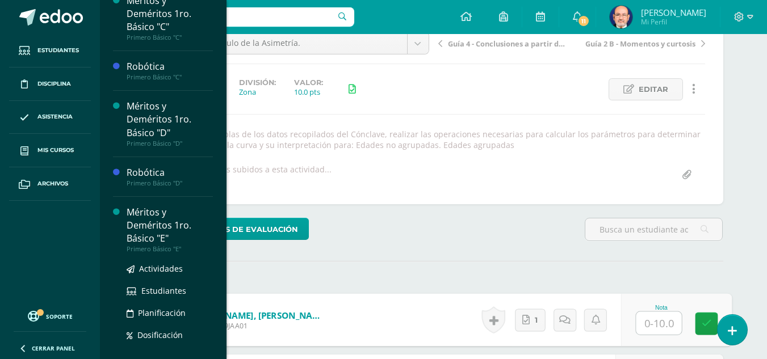
scroll to position [454, 0]
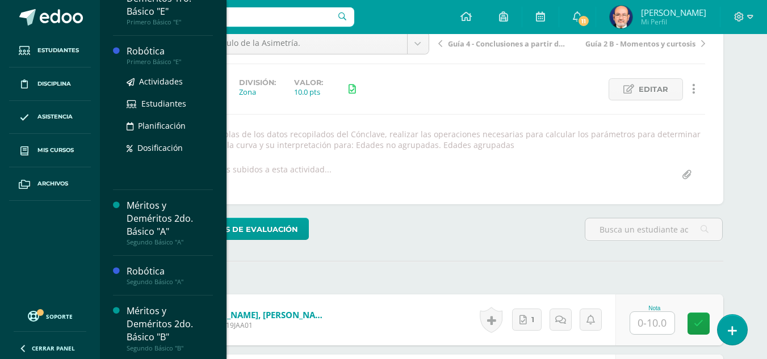
click at [143, 50] on div "Robótica" at bounding box center [170, 51] width 86 height 13
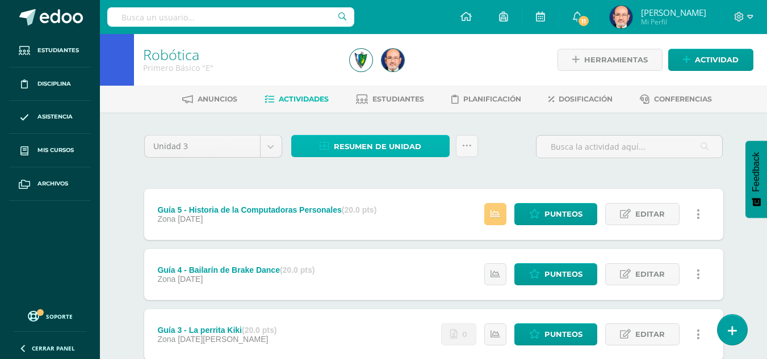
click at [389, 146] on span "Resumen de unidad" at bounding box center [377, 146] width 87 height 21
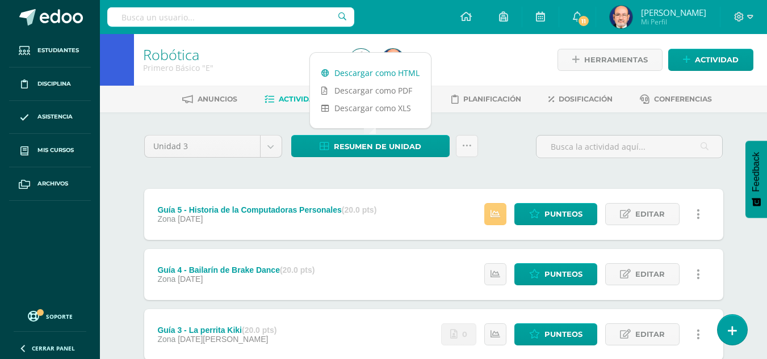
click at [386, 76] on link "Descargar como HTML" at bounding box center [370, 73] width 121 height 18
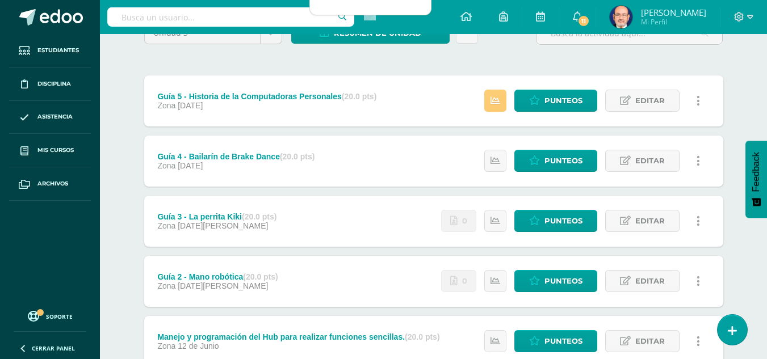
scroll to position [170, 0]
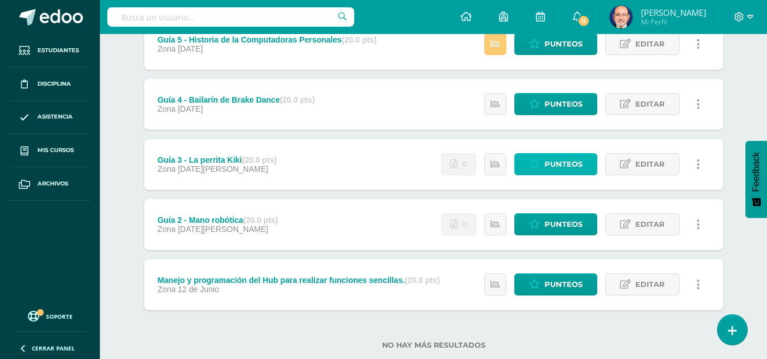
click at [553, 162] on span "Punteos" at bounding box center [564, 164] width 38 height 21
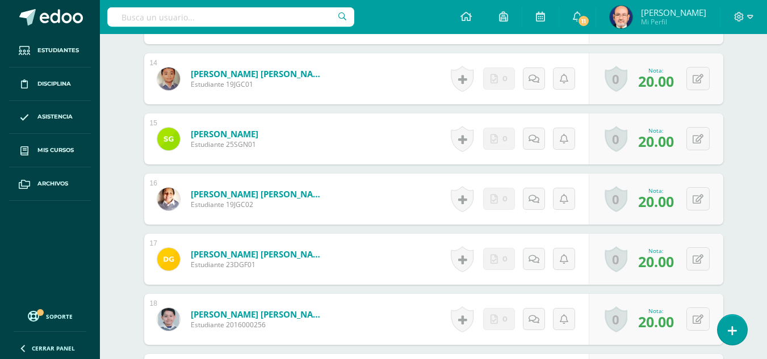
scroll to position [1248, 0]
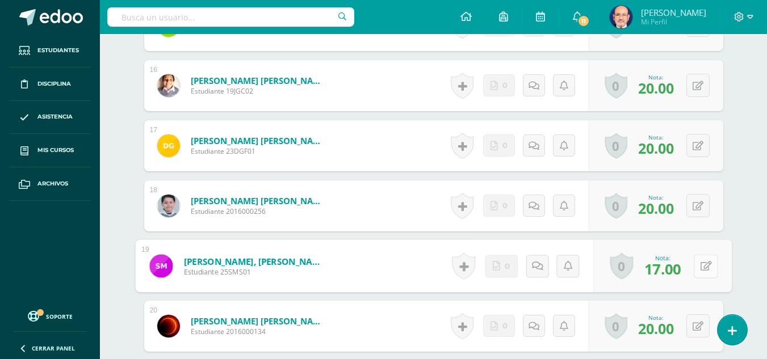
click at [699, 266] on button at bounding box center [706, 266] width 24 height 24
type input "20"
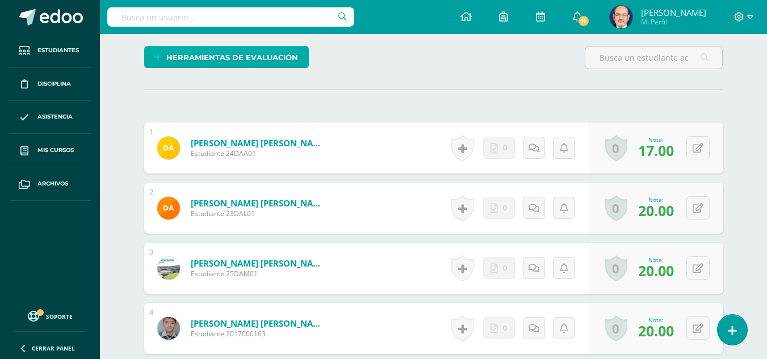
scroll to position [0, 0]
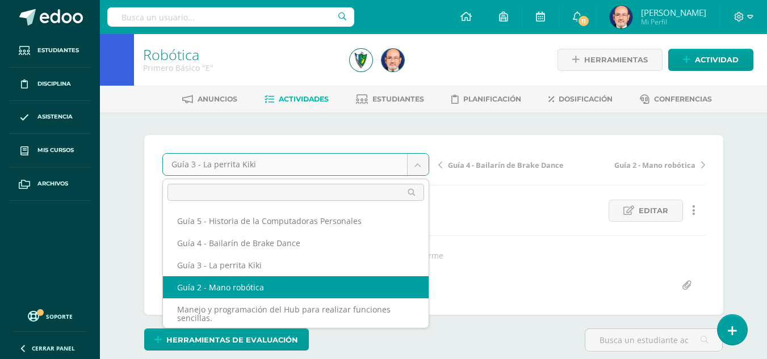
select select "/dashboard/teacher/grade-activity/175255/"
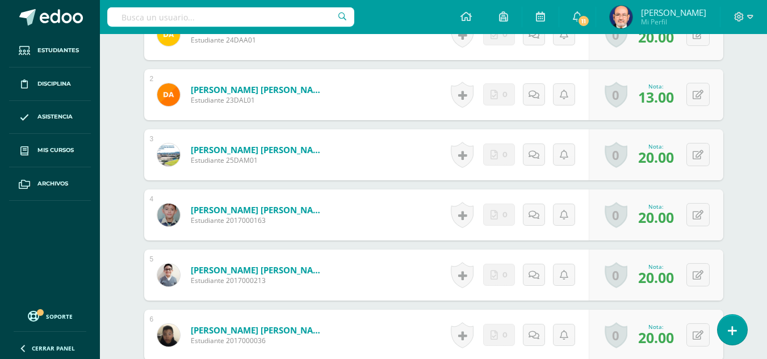
scroll to position [283, 0]
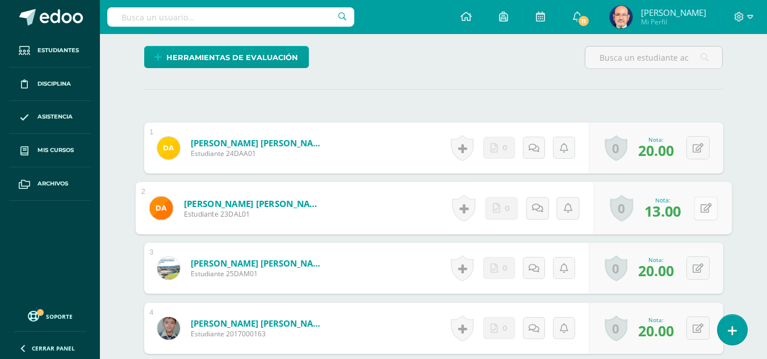
click at [695, 206] on button at bounding box center [706, 208] width 24 height 24
type input "20"
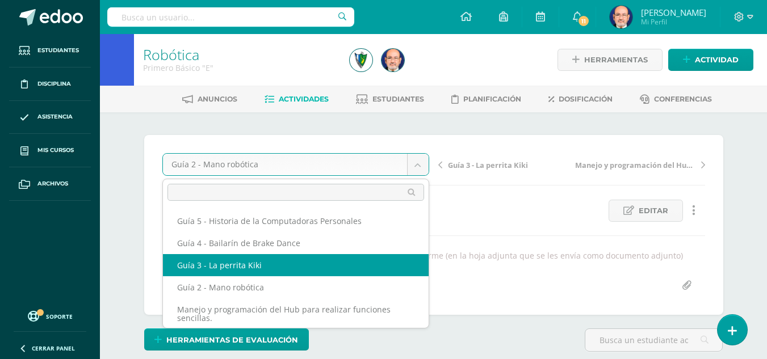
select select "/dashboard/teacher/grade-activity/175264/"
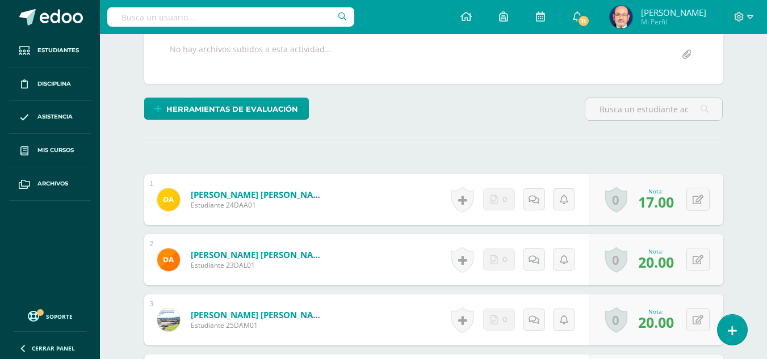
scroll to position [4, 0]
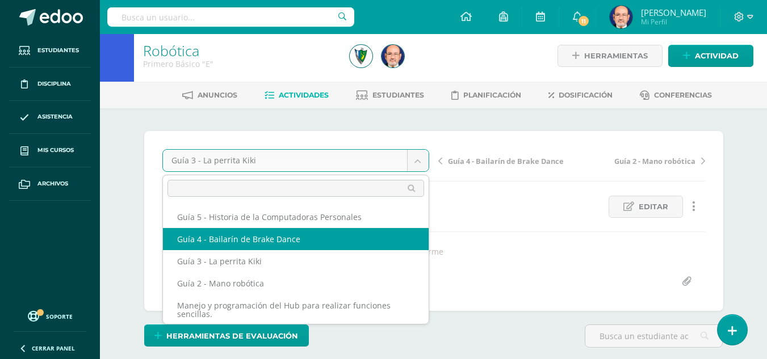
select select "/dashboard/teacher/grade-activity/175273/"
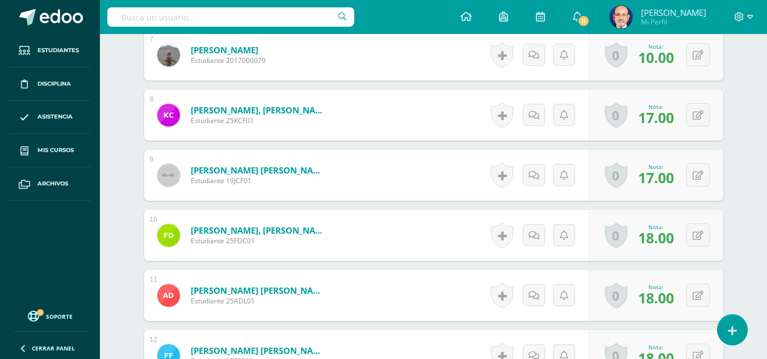
scroll to position [624, 0]
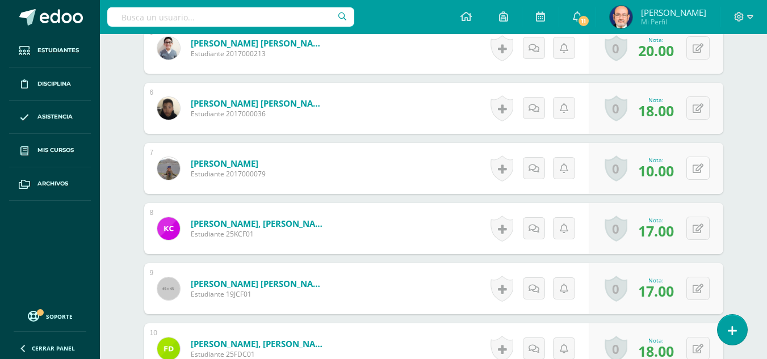
click at [699, 164] on button at bounding box center [698, 168] width 23 height 23
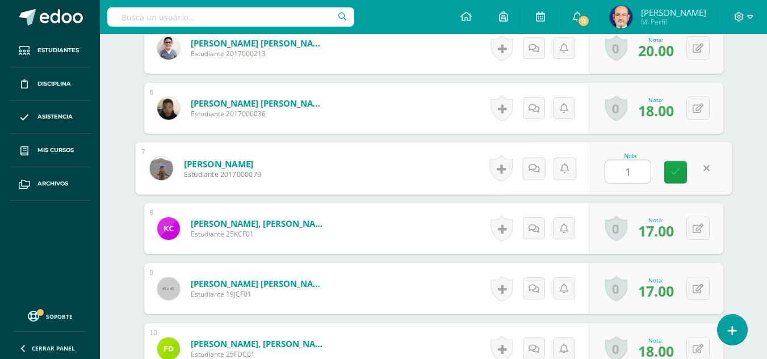
type input "17"
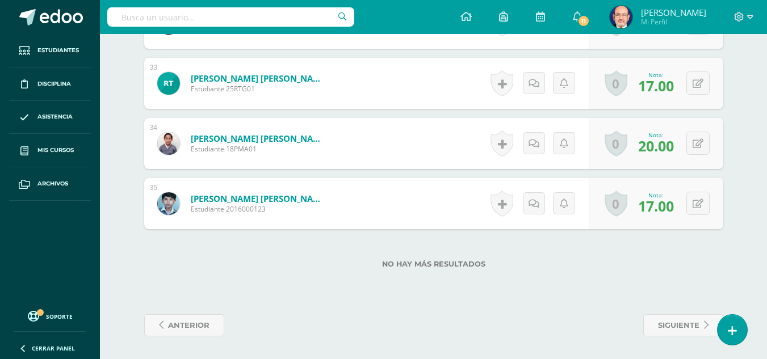
scroll to position [2047, 0]
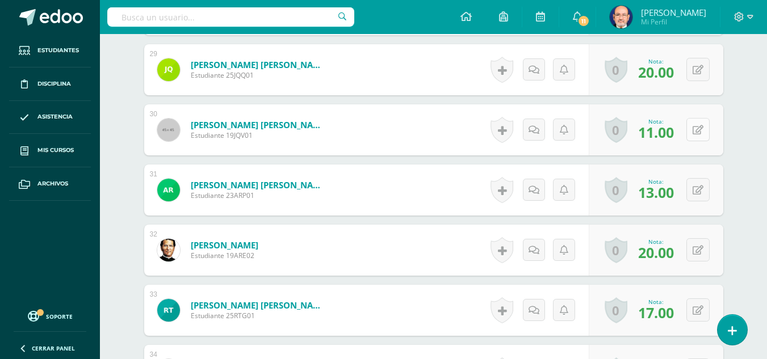
click at [699, 129] on button at bounding box center [698, 129] width 23 height 23
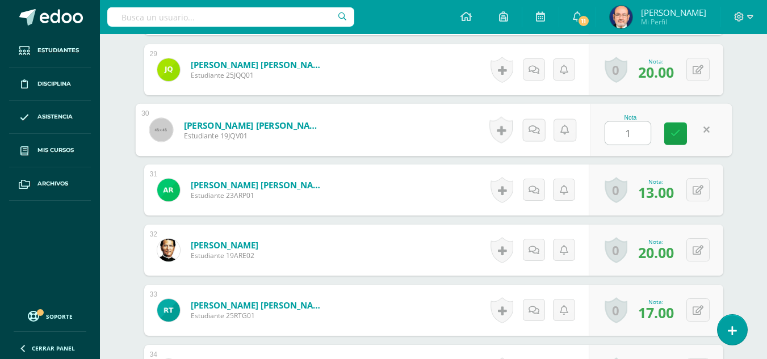
type input "18"
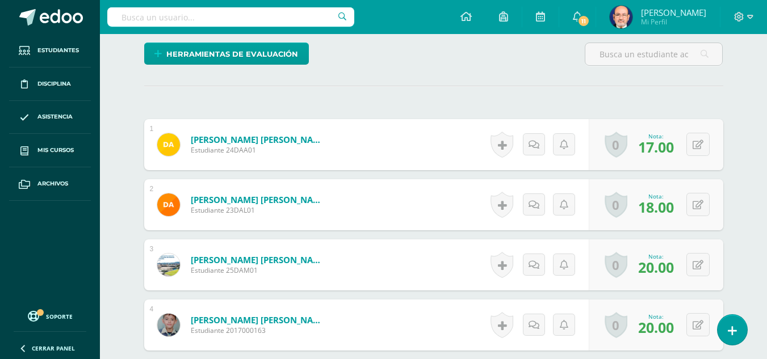
scroll to position [0, 0]
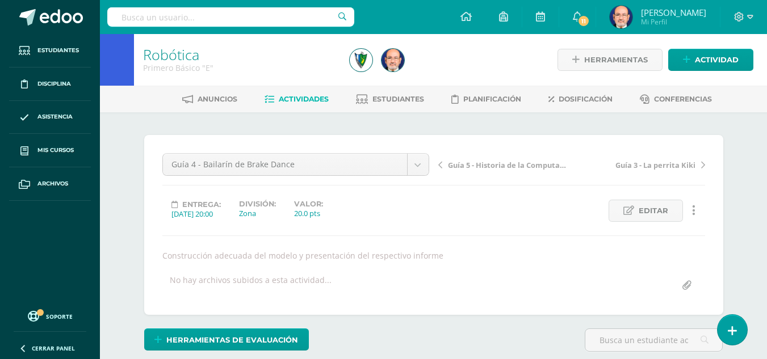
click at [170, 60] on link "Robótica" at bounding box center [171, 54] width 56 height 19
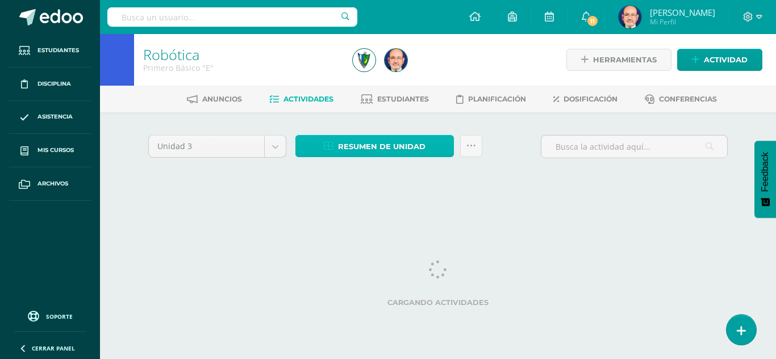
click at [400, 143] on span "Resumen de unidad" at bounding box center [381, 146] width 87 height 21
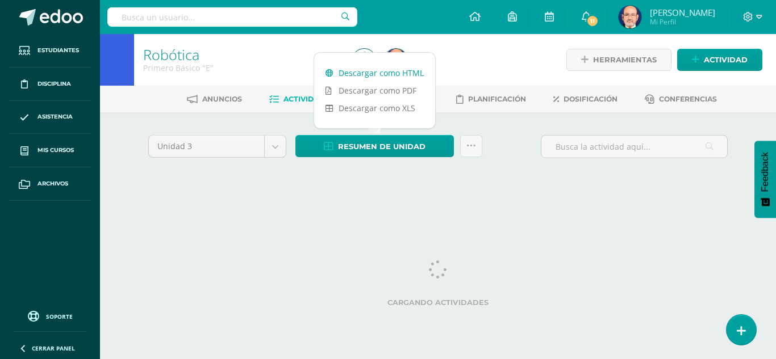
click at [399, 73] on link "Descargar como HTML" at bounding box center [374, 73] width 121 height 18
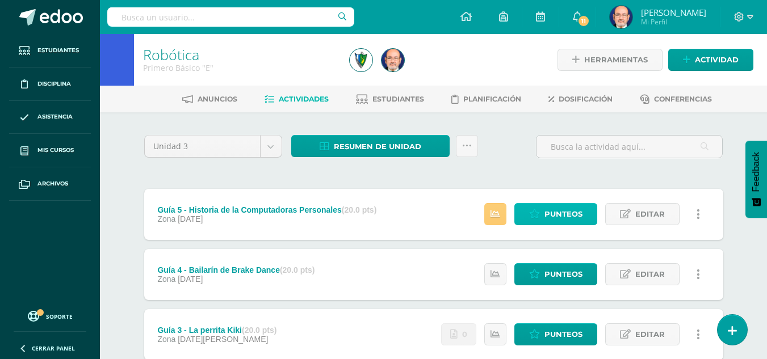
click at [551, 215] on span "Punteos" at bounding box center [564, 214] width 38 height 21
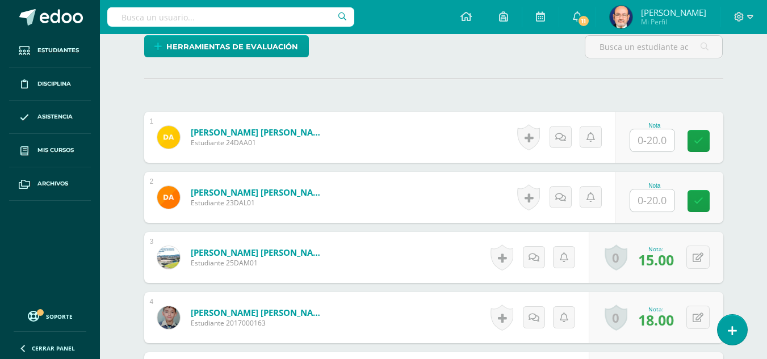
scroll to position [418, 0]
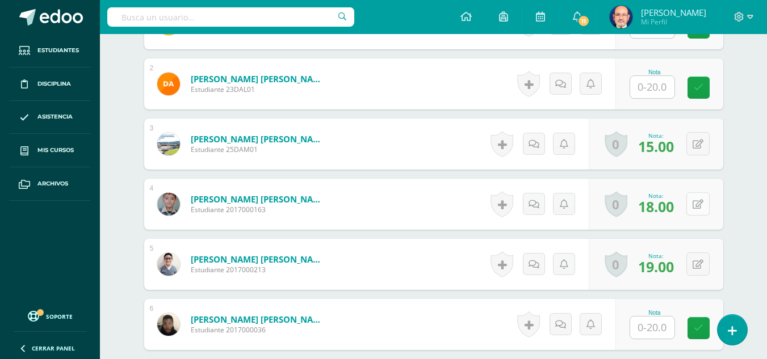
click at [695, 213] on button at bounding box center [698, 204] width 23 height 23
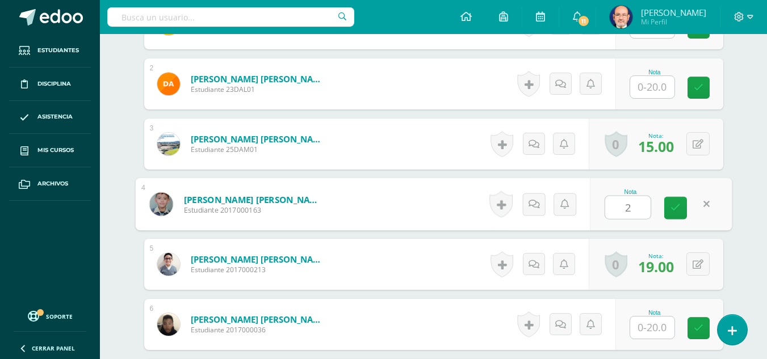
type input "20"
